Goal: Find contact information: Find contact information

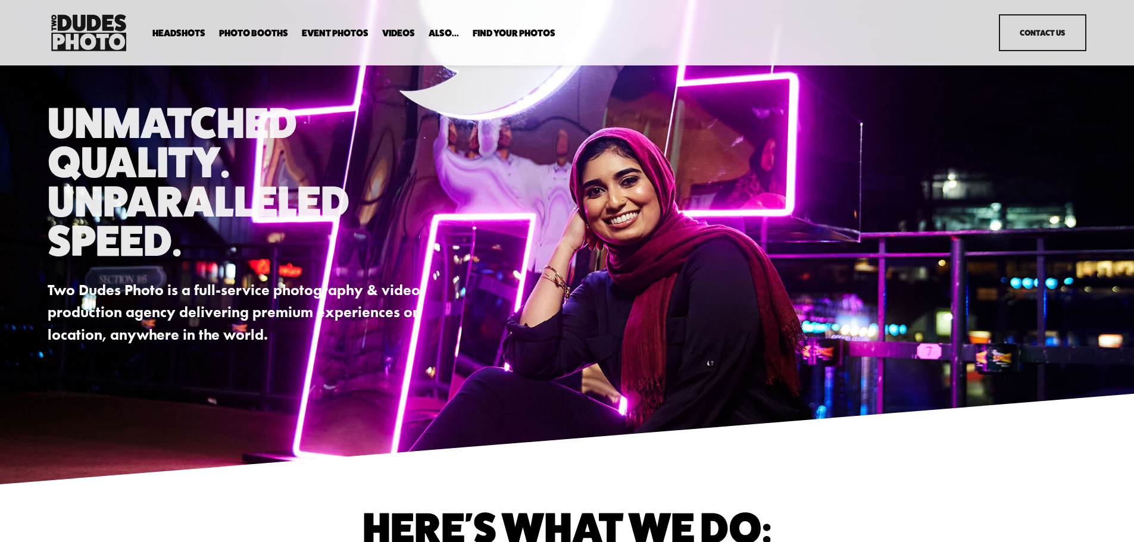
click at [1024, 29] on link "Contact Us" at bounding box center [1043, 32] width 88 height 37
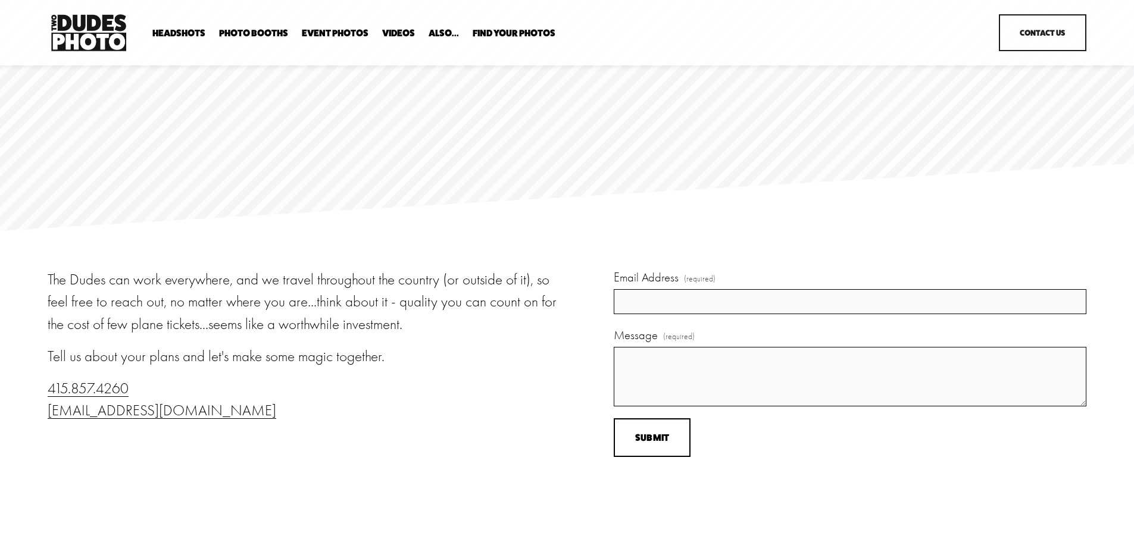
scroll to position [169, 0]
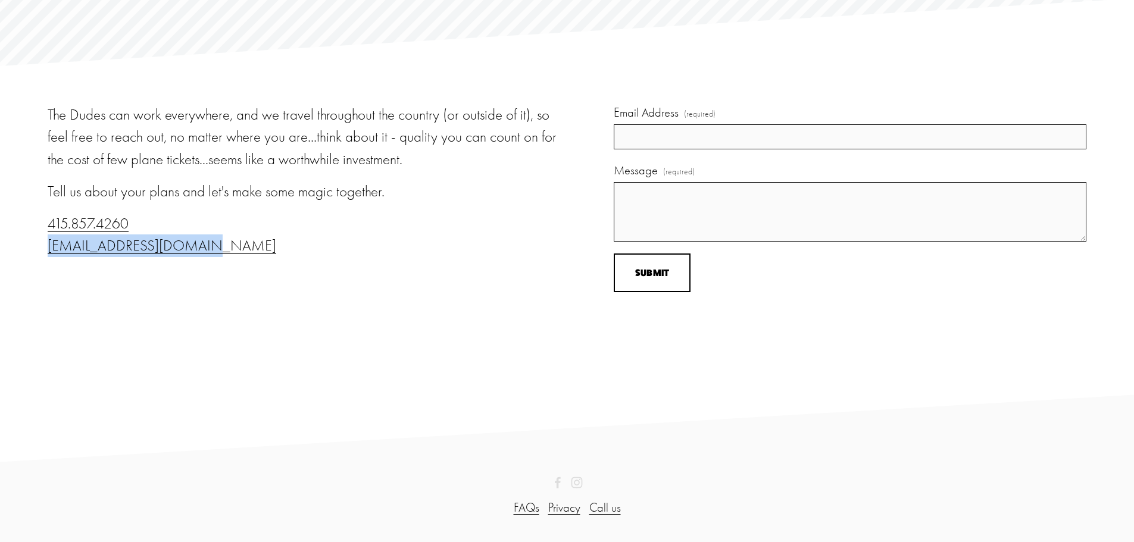
drag, startPoint x: 196, startPoint y: 242, endPoint x: 46, endPoint y: 251, distance: 150.3
click at [46, 251] on div "The Dudes can work everywhere, and we travel throughout the country (or outside…" at bounding box center [567, 231] width 1134 height 254
copy link "info@twodudesphoto.com"
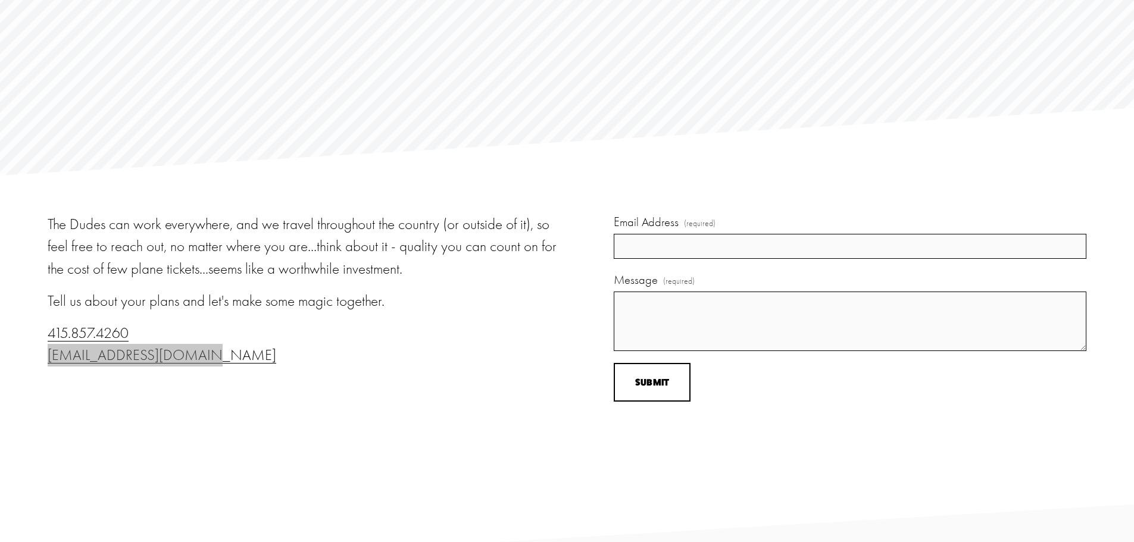
scroll to position [0, 0]
